Goal: Obtain resource: Download file/media

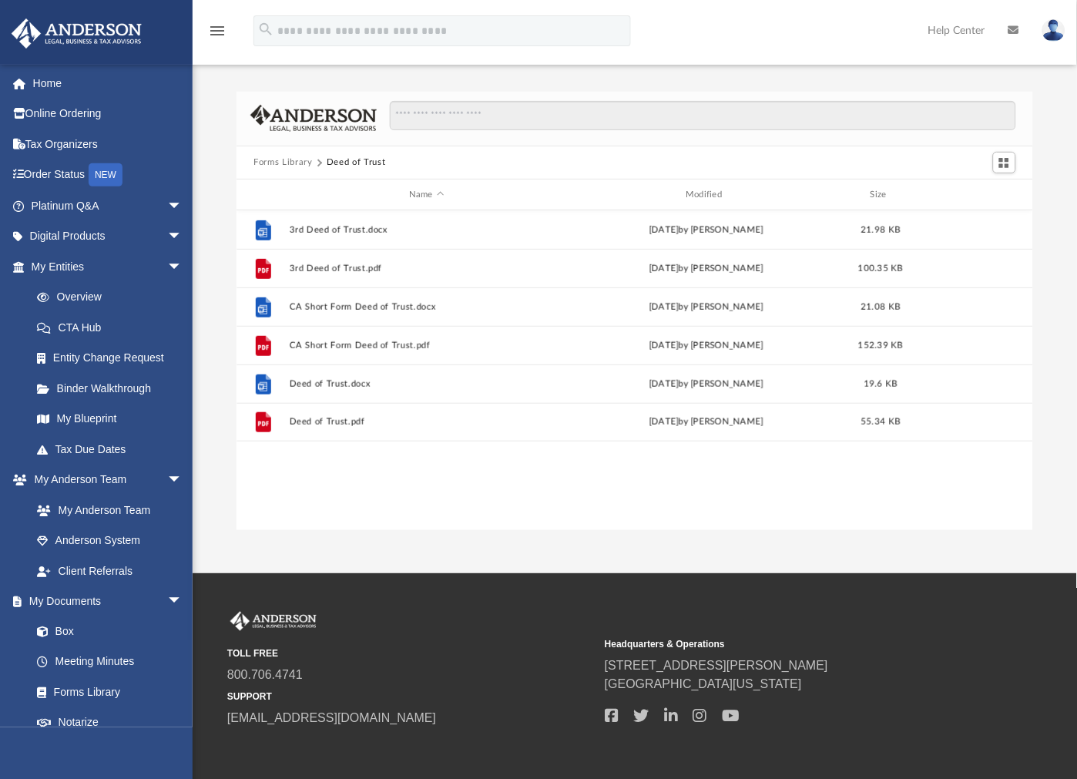
scroll to position [336, 783]
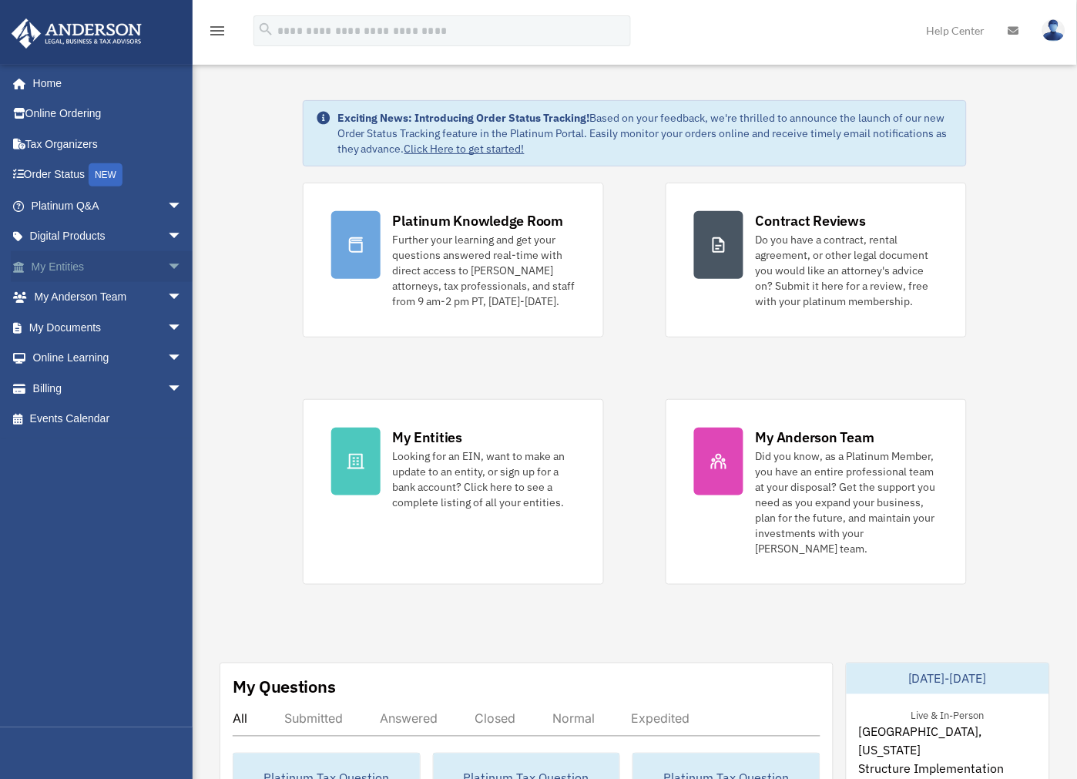
scroll to position [1, 0]
click at [167, 265] on span "arrow_drop_down" at bounding box center [182, 267] width 31 height 32
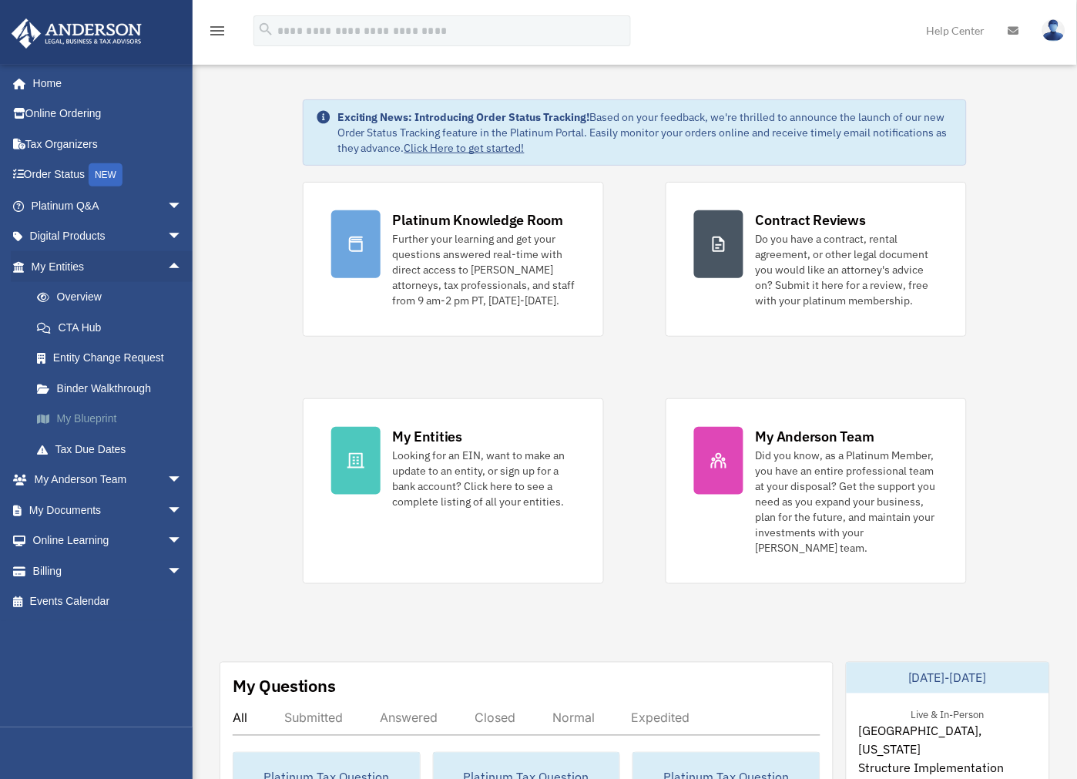
click at [79, 421] on link "My Blueprint" at bounding box center [114, 419] width 184 height 31
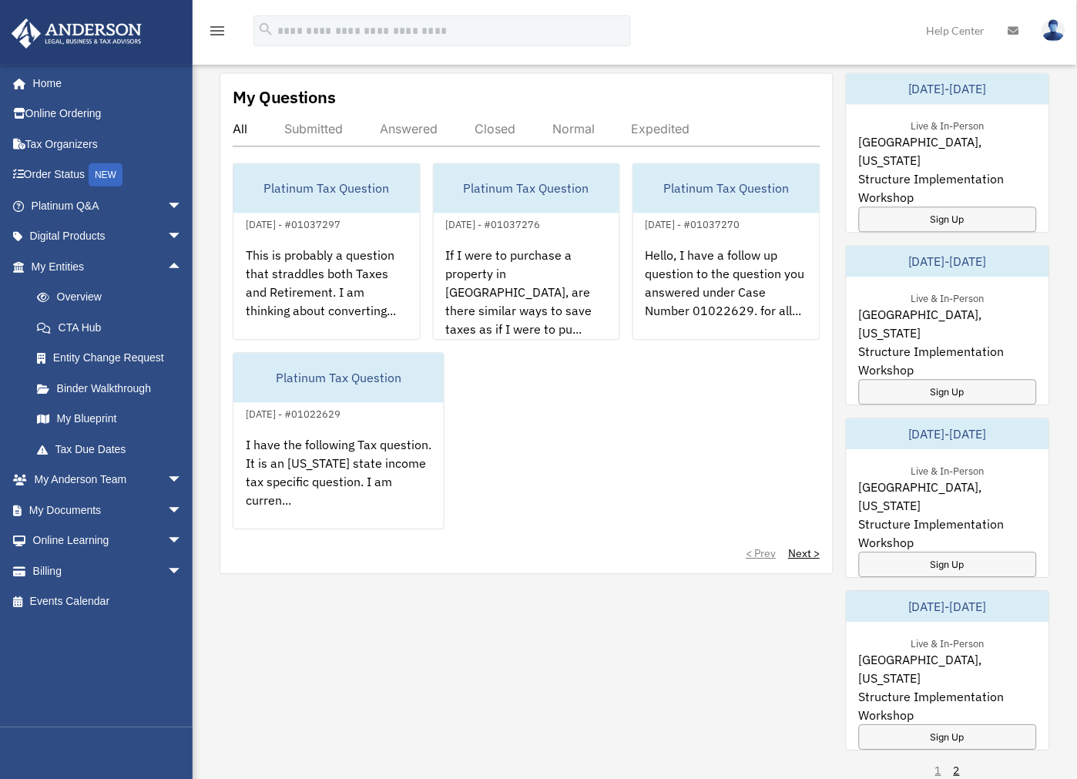
scroll to position [599, 0]
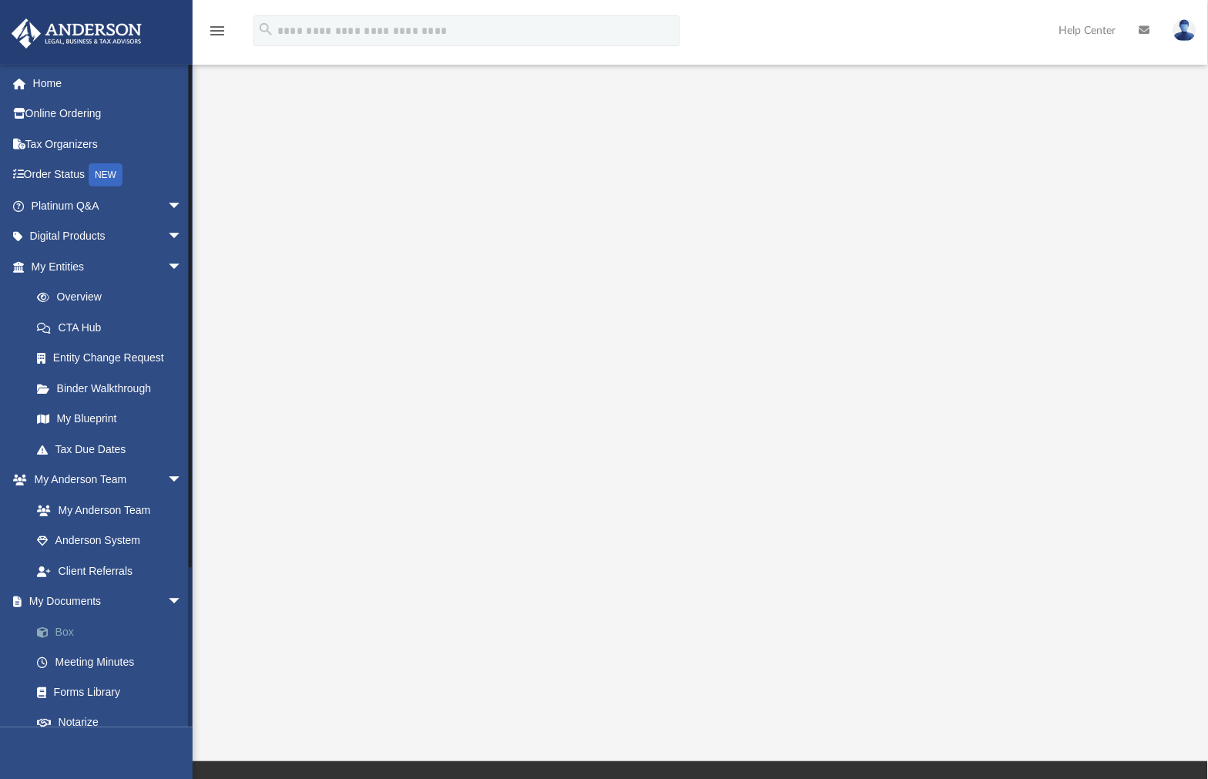
click at [67, 633] on link "Box" at bounding box center [114, 631] width 184 height 31
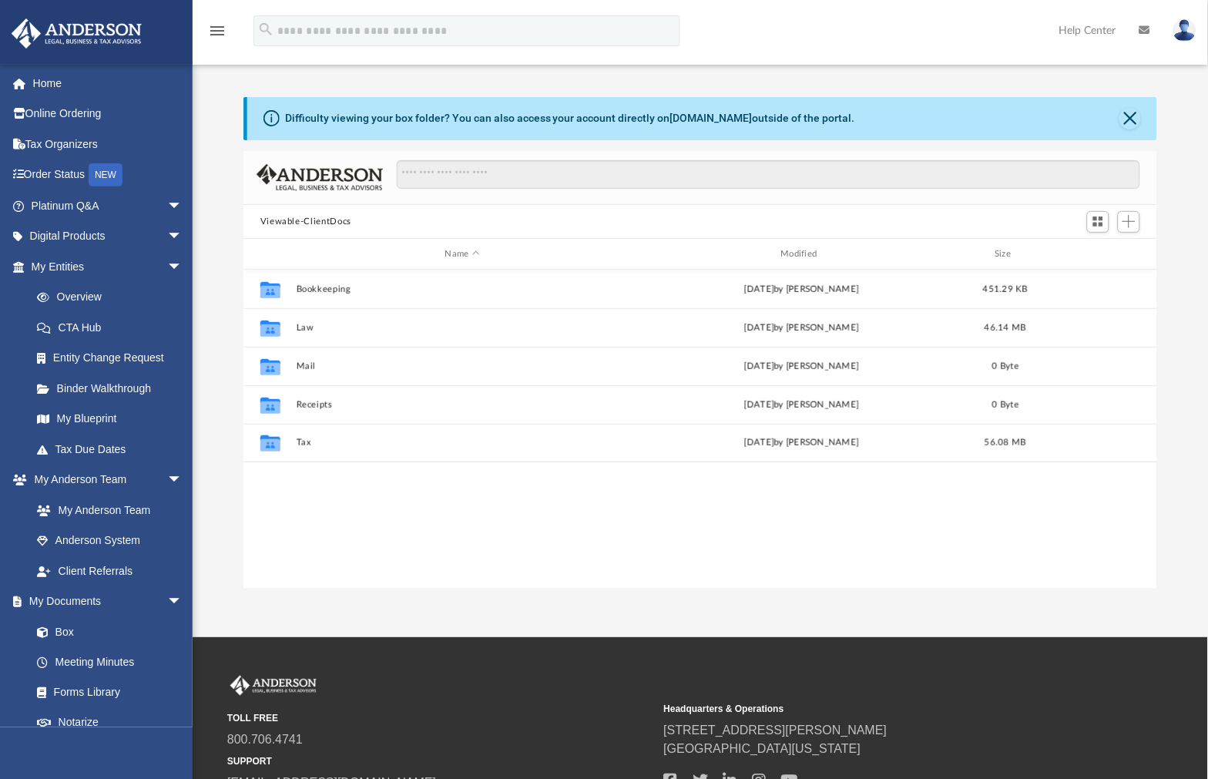
scroll to position [336, 902]
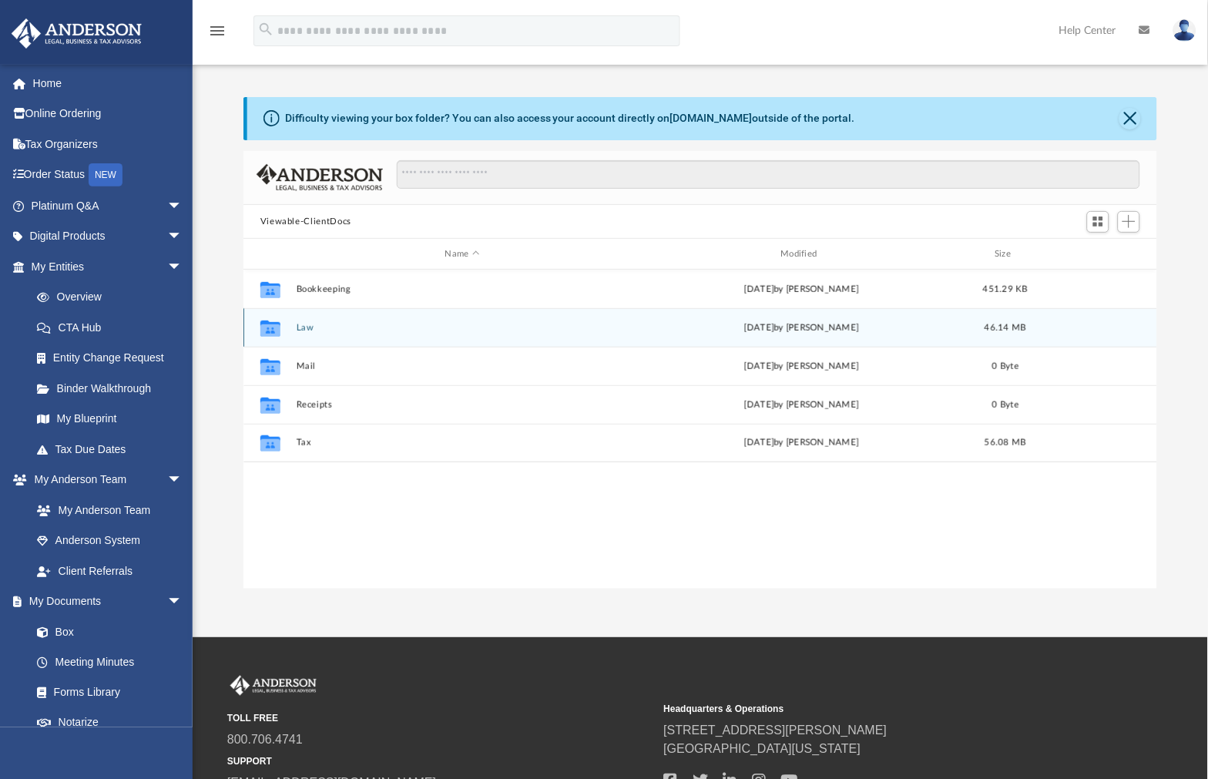
click at [302, 329] on button "Law" at bounding box center [462, 328] width 333 height 10
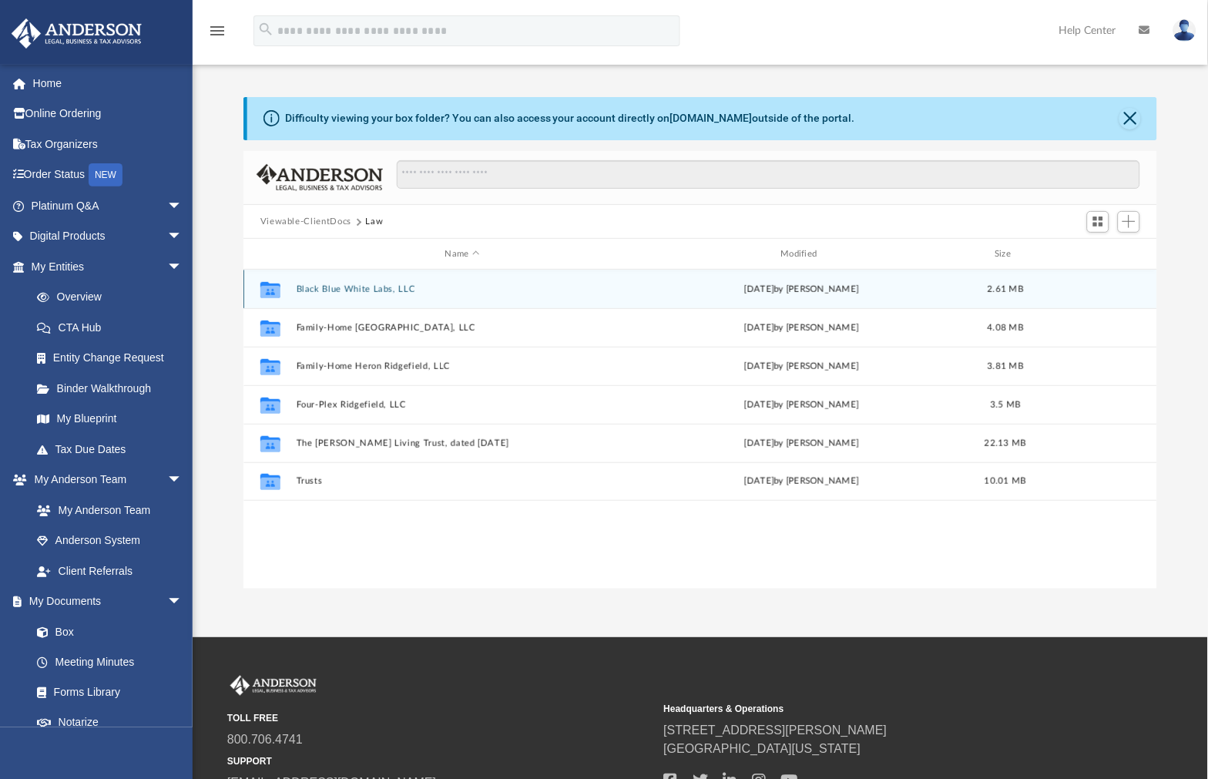
click at [386, 290] on button "Black Blue White Labs, LLC" at bounding box center [462, 289] width 333 height 10
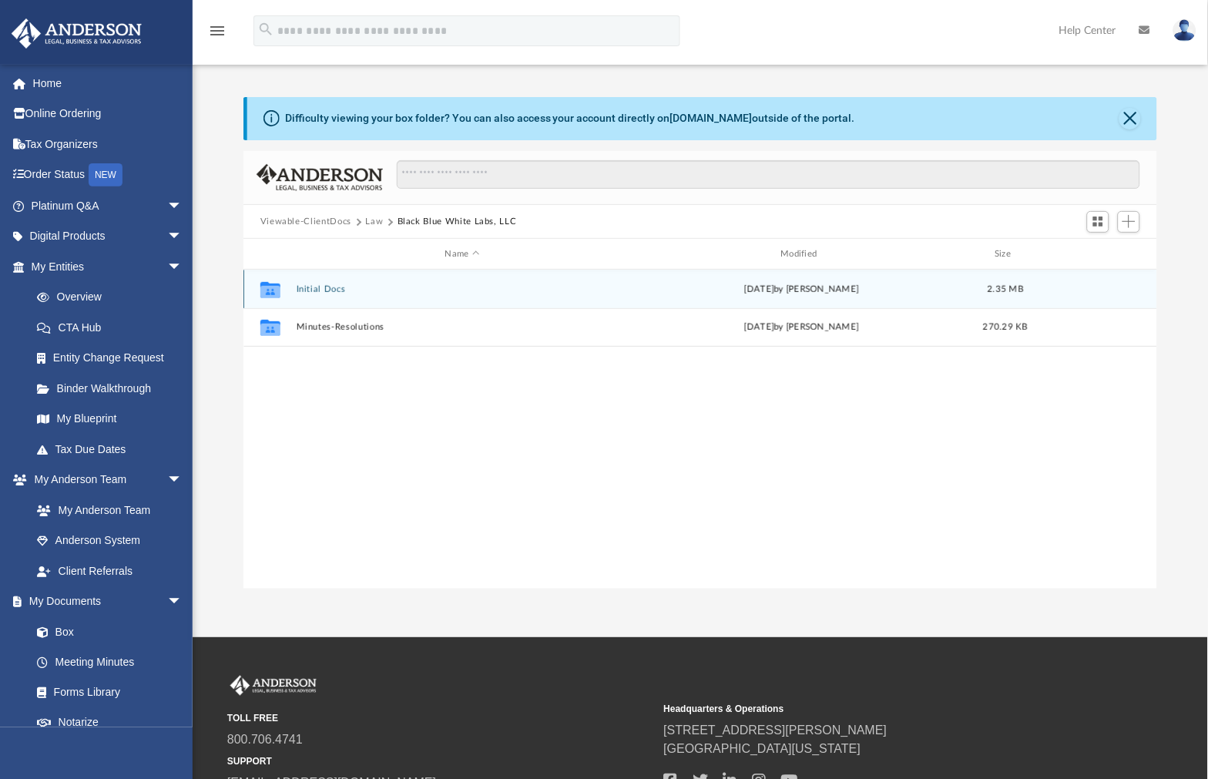
click at [323, 291] on button "Initial Docs" at bounding box center [462, 289] width 333 height 10
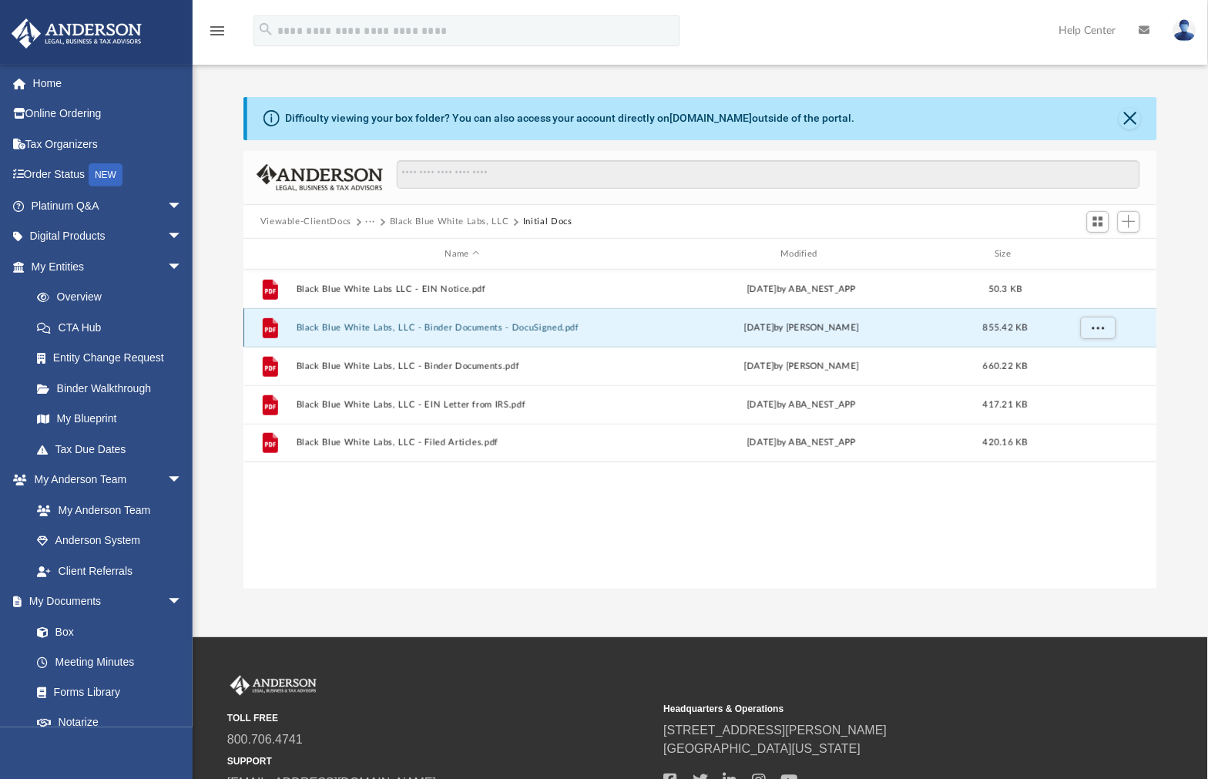
click at [557, 332] on button "Black Blue White Labs, LLC - Binder Documents - DocuSigned.pdf" at bounding box center [462, 328] width 333 height 10
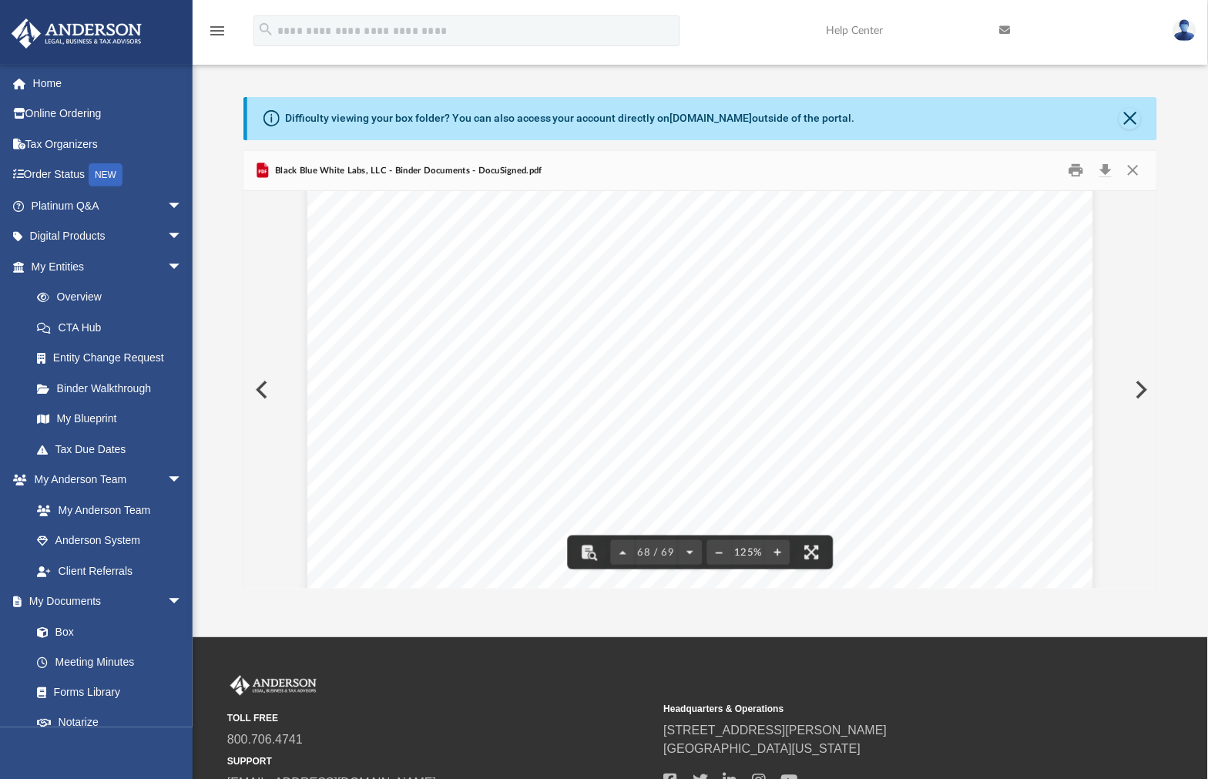
scroll to position [69441, 0]
click at [884, 387] on div "Assignment of Membership Interest Page 2 of 2 4. Release and Termination . The …" at bounding box center [700, 471] width 786 height 1017
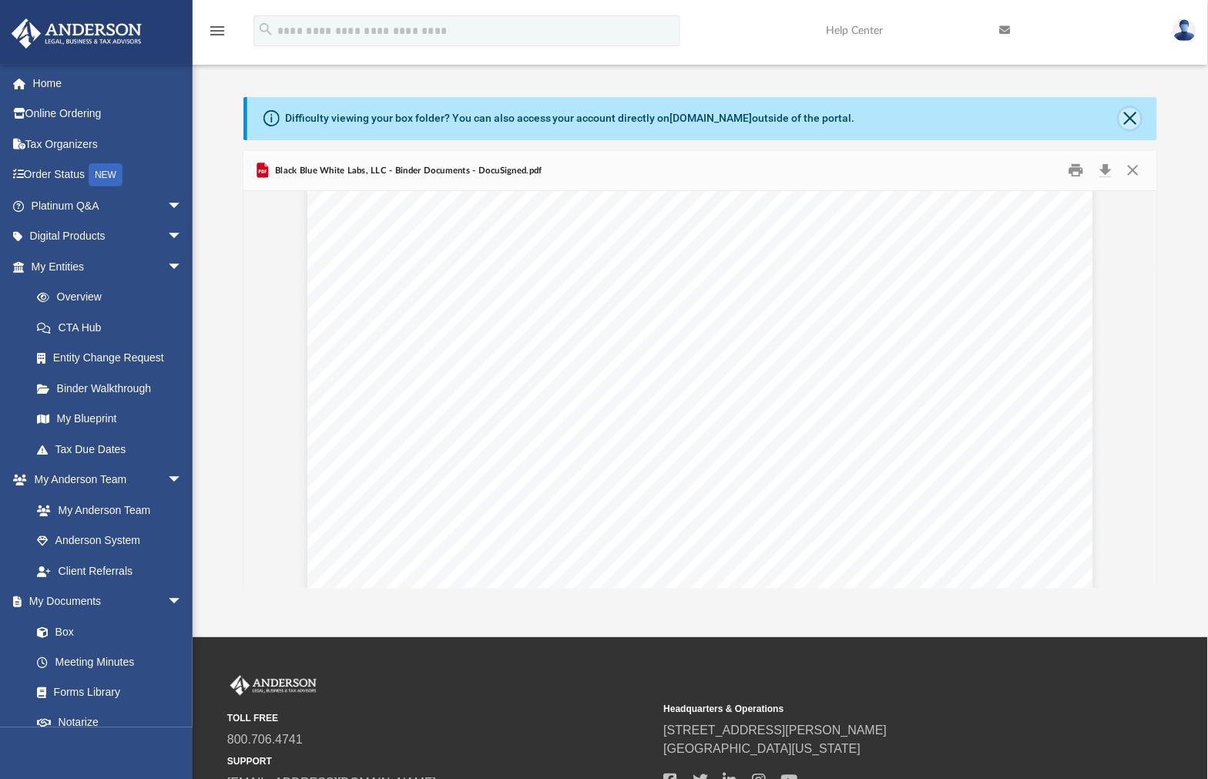
click at [1089, 124] on button "Close" at bounding box center [1130, 119] width 22 height 22
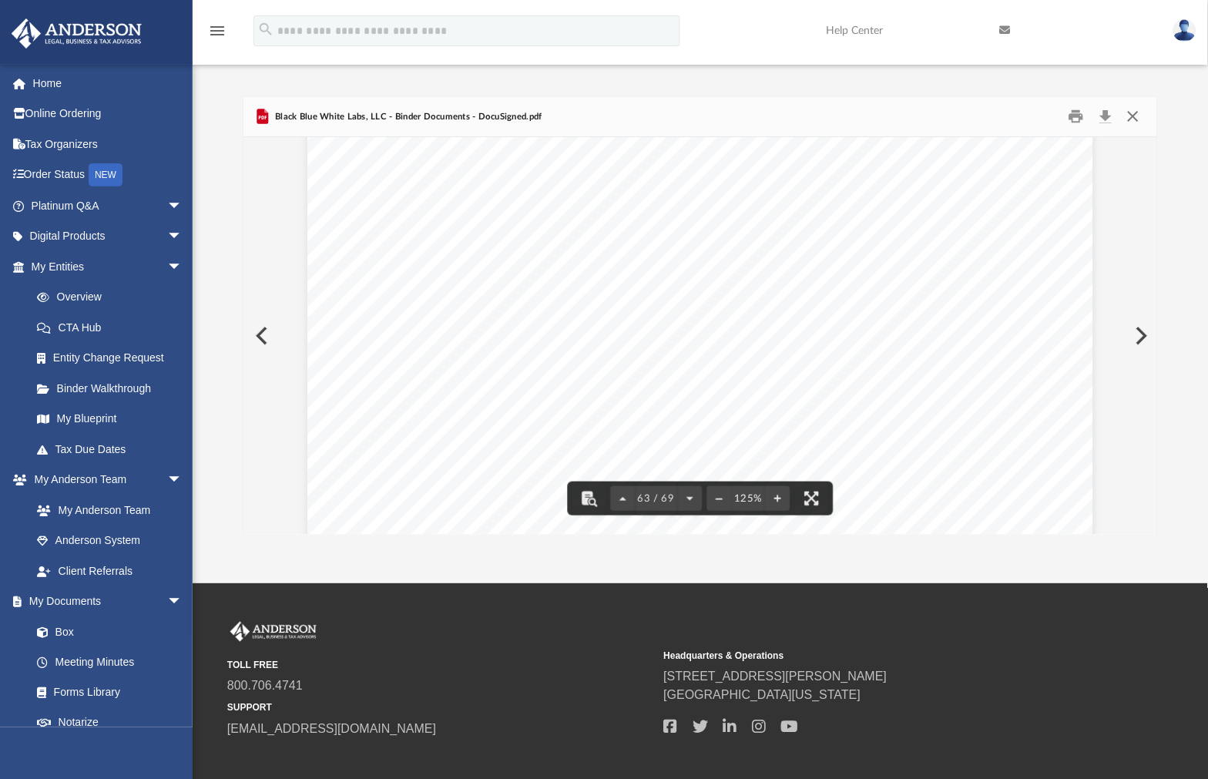
click at [1089, 121] on button "Close" at bounding box center [1133, 117] width 28 height 24
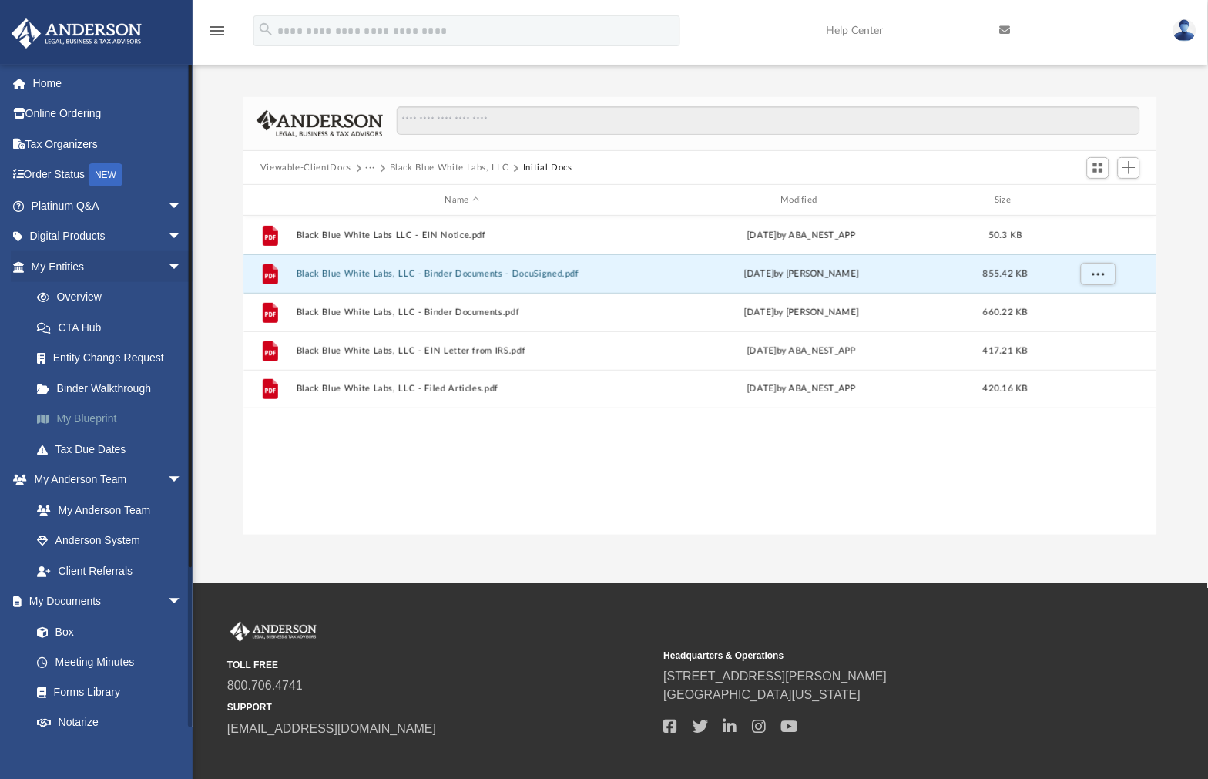
click at [95, 421] on link "My Blueprint" at bounding box center [114, 419] width 184 height 31
